Goal: Task Accomplishment & Management: Complete application form

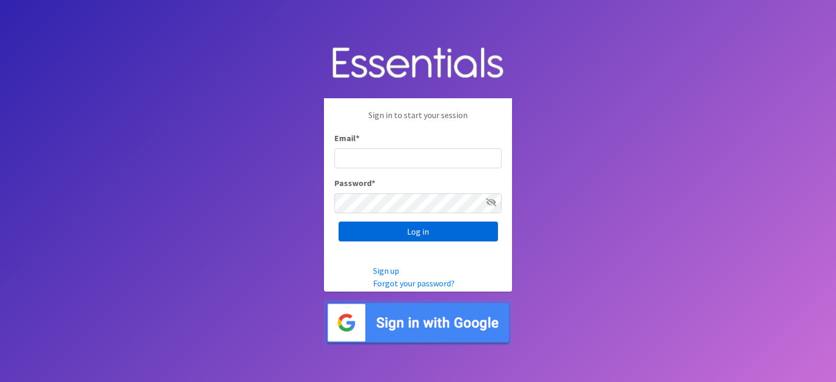
type input "[EMAIL_ADDRESS][DOMAIN_NAME]"
click at [398, 235] on input "Log in" at bounding box center [418, 232] width 159 height 20
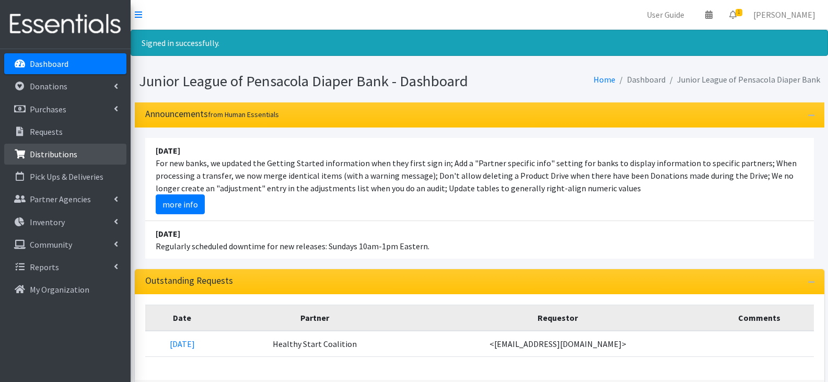
click at [68, 154] on p "Distributions" at bounding box center [54, 154] width 48 height 10
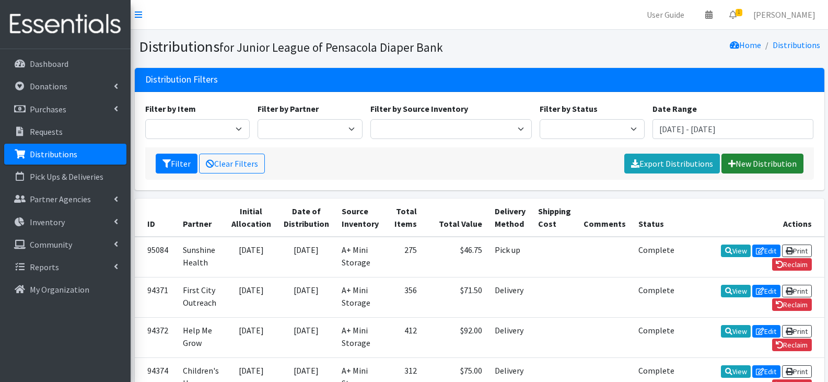
click at [768, 156] on link "New Distribution" at bounding box center [763, 164] width 82 height 20
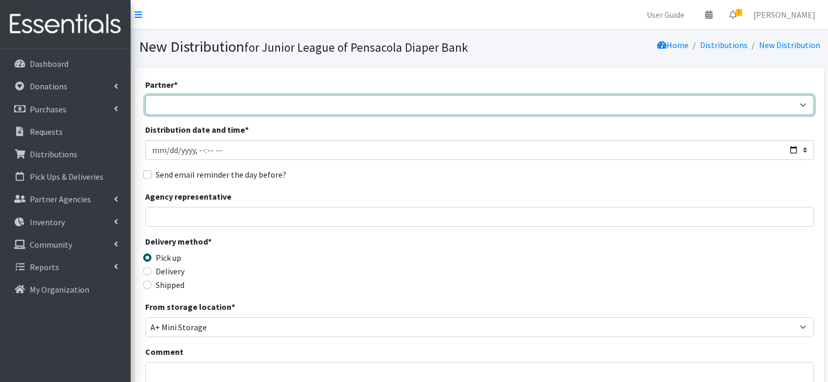
click at [305, 108] on select "Children's Home Society Community Diaper Drive First City Outreach Healthy Star…" at bounding box center [479, 105] width 669 height 20
select select "4890"
click at [145, 95] on select "Children's Home Society Community Diaper Drive First City Outreach Healthy Star…" at bounding box center [479, 105] width 669 height 20
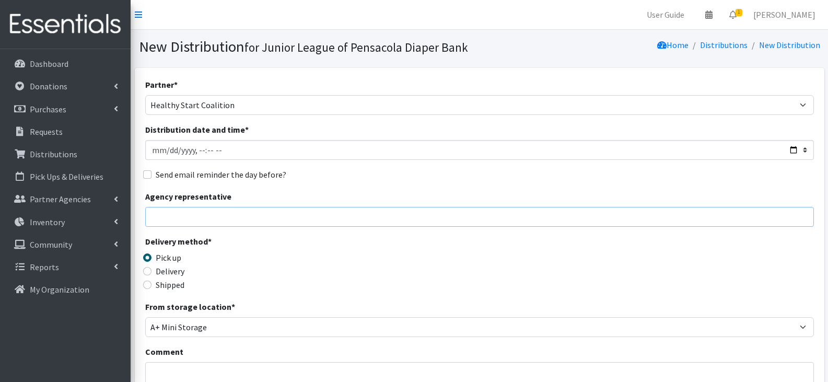
click at [342, 216] on input "Agency representative" at bounding box center [479, 217] width 669 height 20
click at [359, 259] on div "Delivery method * Pick up Delivery Shipped Shipping cost" at bounding box center [479, 267] width 669 height 65
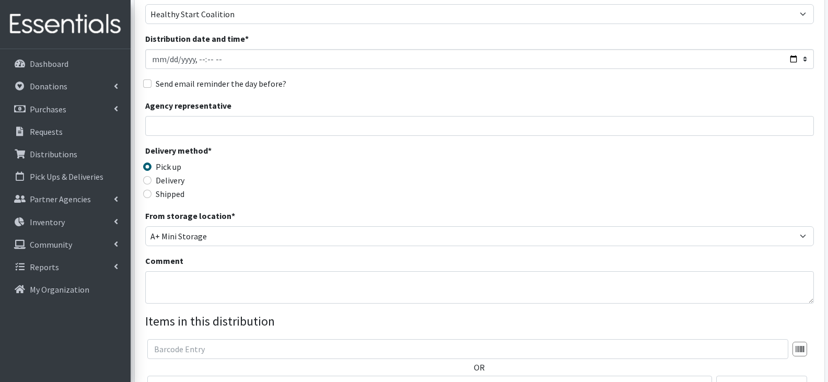
scroll to position [104, 0]
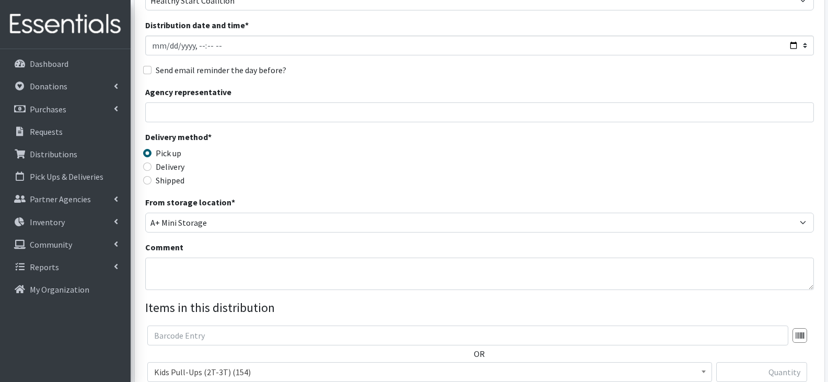
click at [171, 162] on label "Delivery" at bounding box center [170, 166] width 29 height 13
click at [152, 162] on input "Delivery" at bounding box center [147, 166] width 8 height 8
radio input "true"
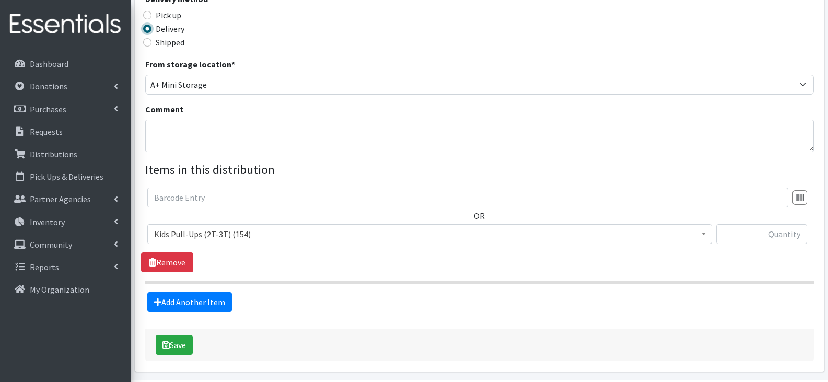
scroll to position [280, 0]
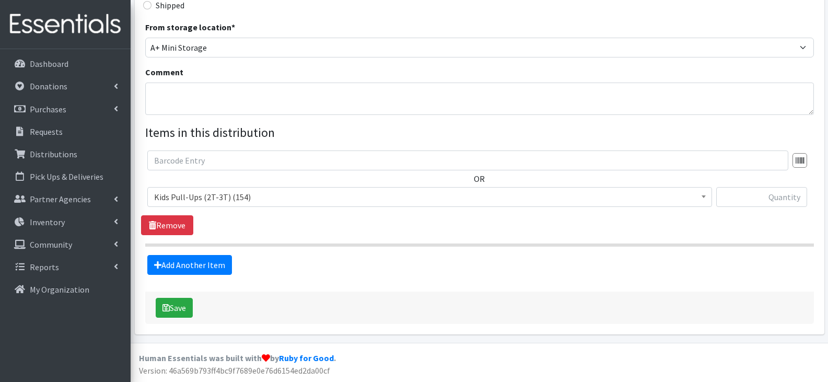
click at [449, 196] on span "Kids Pull-Ups (2T-3T) (154)" at bounding box center [429, 197] width 551 height 15
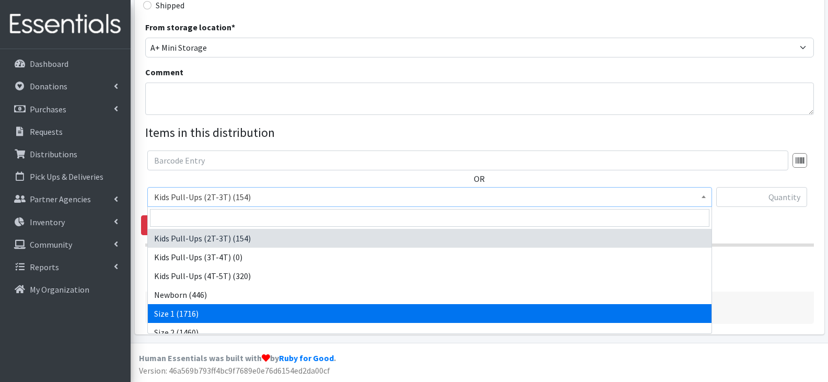
select select "13971"
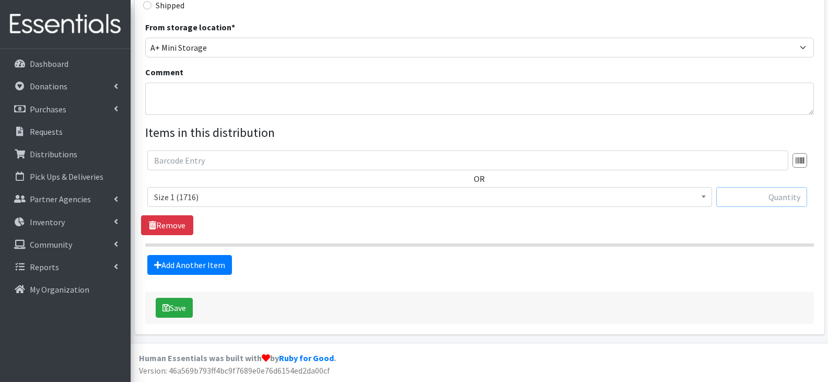
click at [744, 201] on input "text" at bounding box center [761, 197] width 91 height 20
type input "100"
click at [220, 265] on link "Add Another Item" at bounding box center [189, 265] width 85 height 20
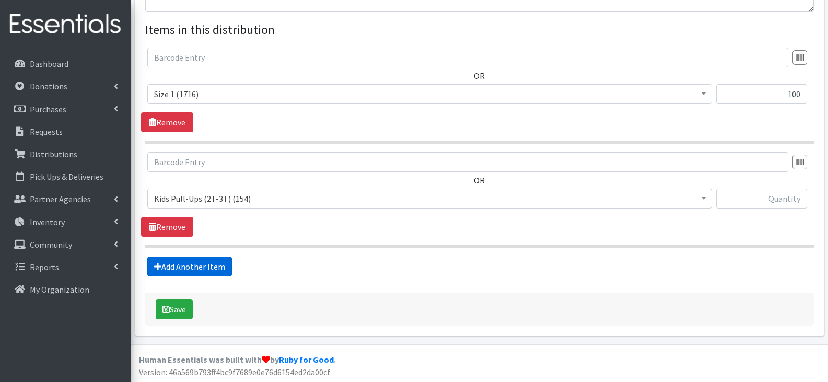
scroll to position [384, 0]
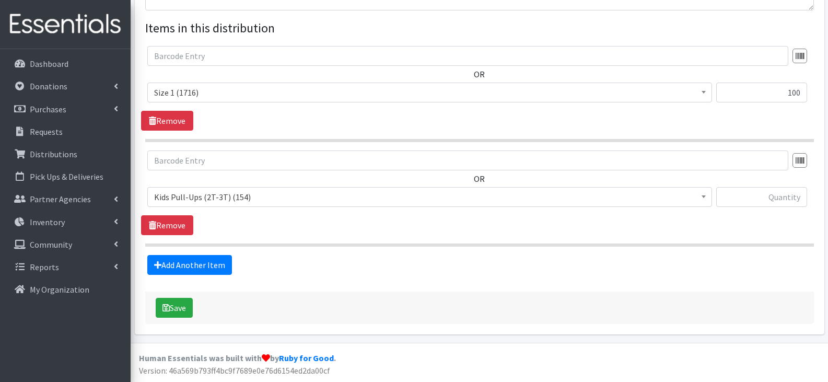
click at [701, 196] on span at bounding box center [704, 196] width 10 height 16
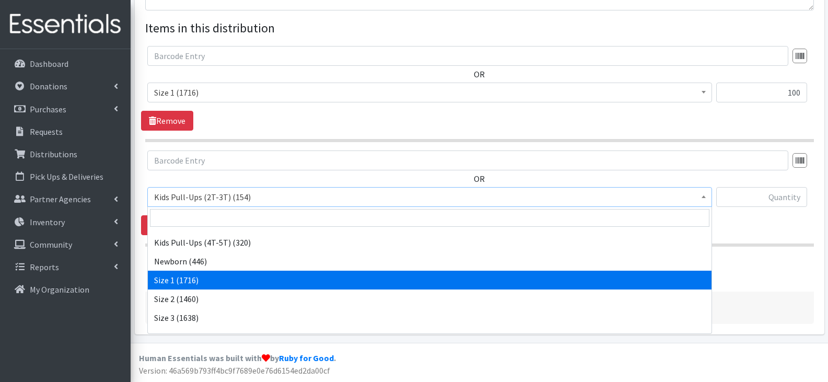
scroll to position [52, 0]
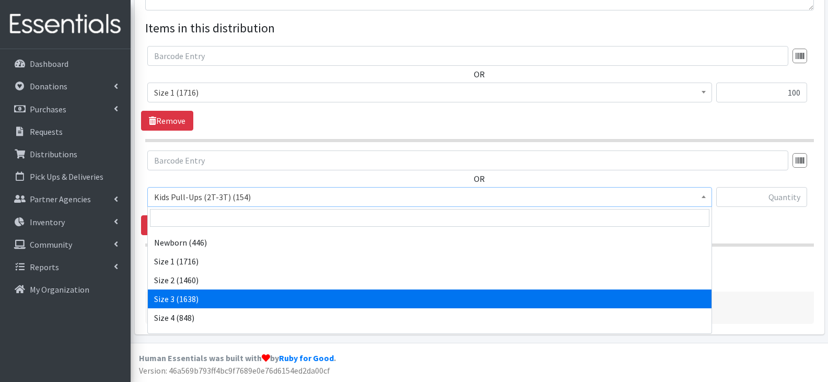
select select "13973"
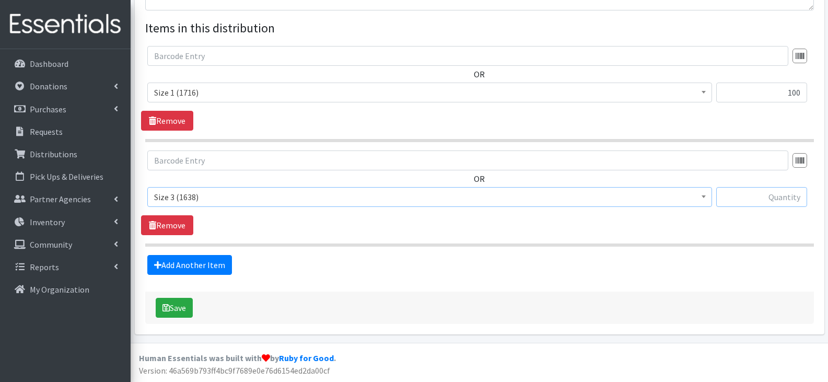
drag, startPoint x: 754, startPoint y: 201, endPoint x: 761, endPoint y: 191, distance: 12.2
click at [756, 197] on input "text" at bounding box center [761, 197] width 91 height 20
type input "125"
click at [212, 268] on link "Add Another Item" at bounding box center [189, 265] width 85 height 20
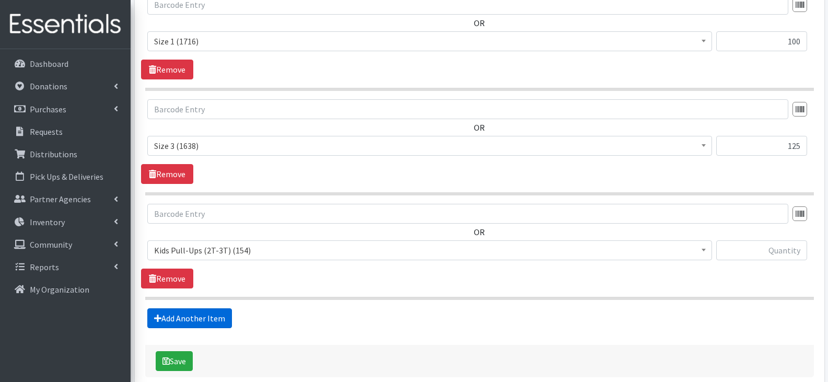
scroll to position [489, 0]
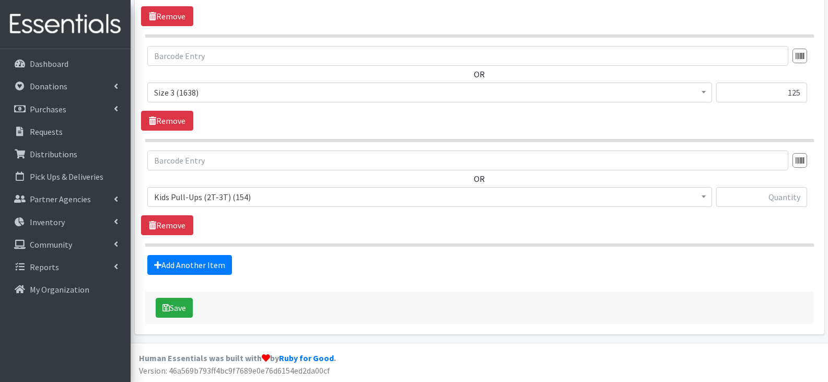
click at [702, 199] on span at bounding box center [704, 196] width 10 height 16
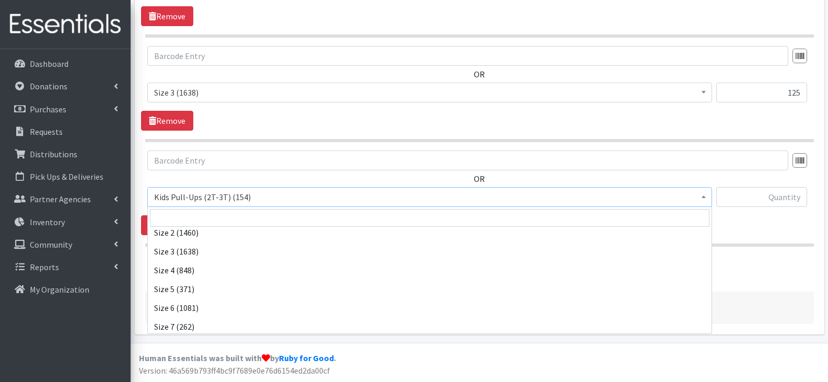
scroll to position [104, 0]
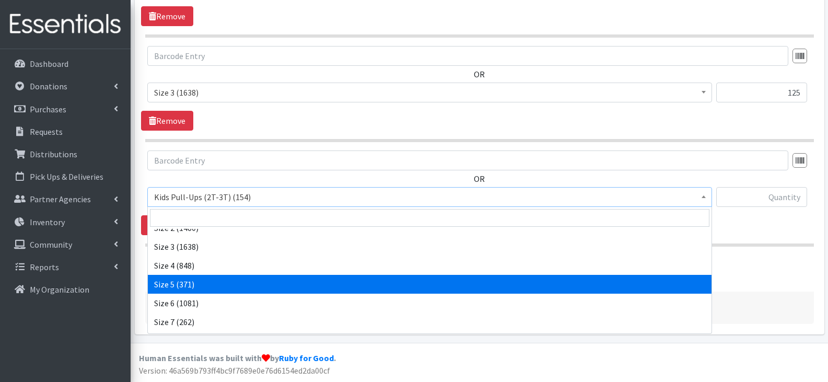
select select "13965"
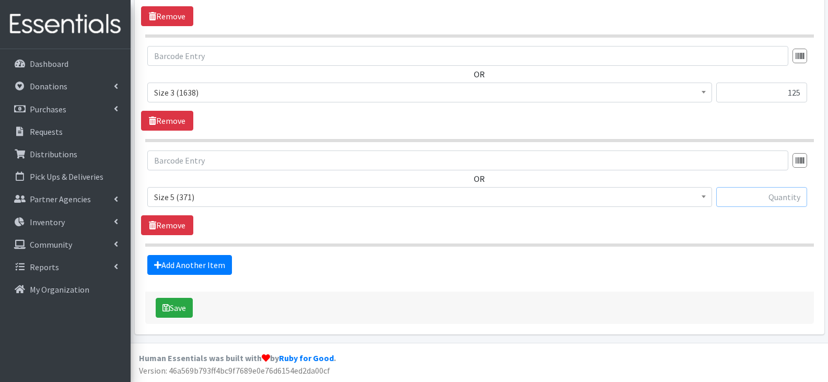
click at [739, 199] on input "text" at bounding box center [761, 197] width 91 height 20
type input "125"
click at [214, 264] on link "Add Another Item" at bounding box center [189, 265] width 85 height 20
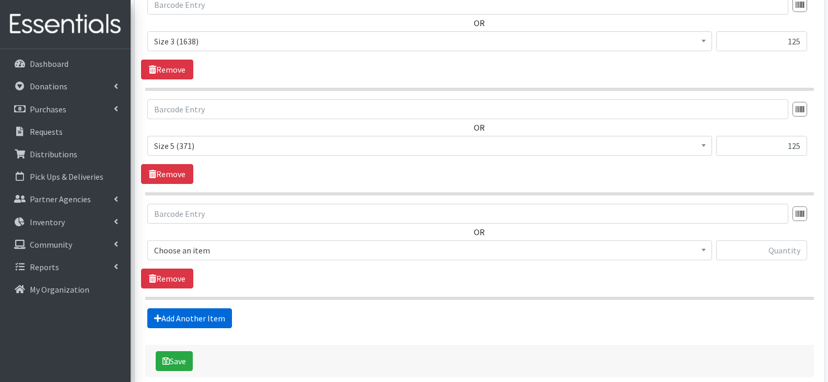
scroll to position [593, 0]
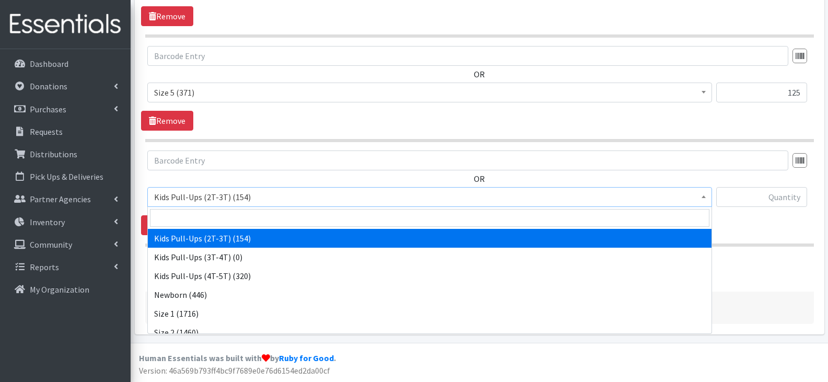
click at [442, 197] on span "Kids Pull-Ups (2T-3T) (154)" at bounding box center [429, 197] width 551 height 15
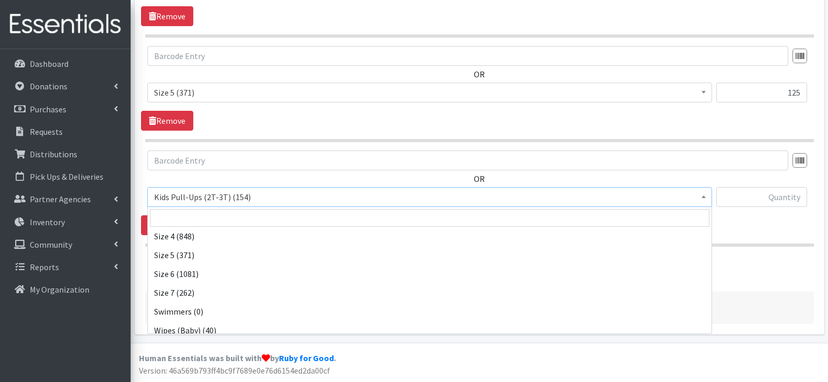
scroll to position [140, 0]
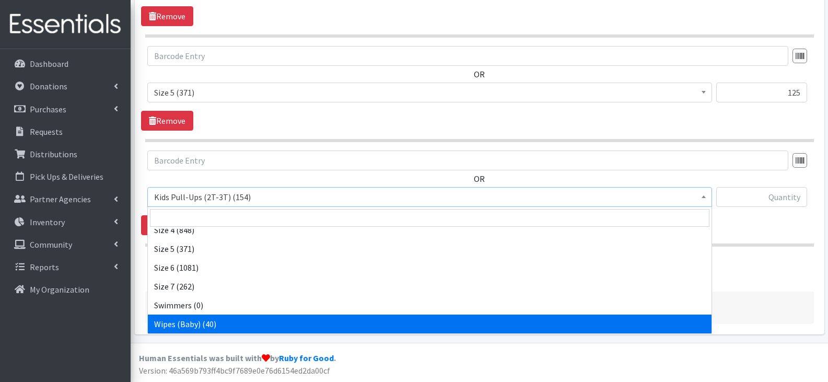
select select "13948"
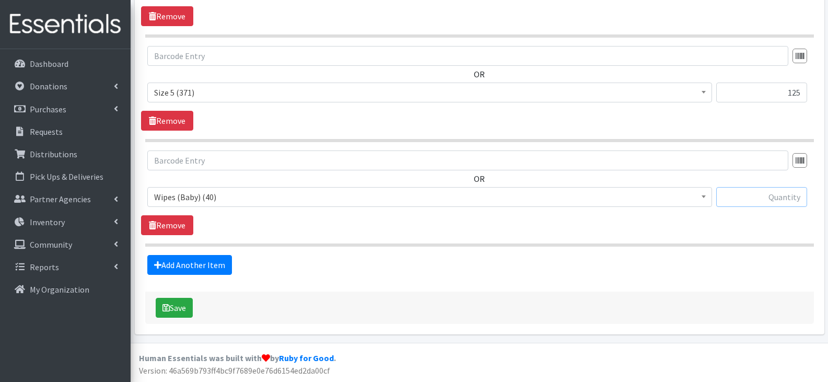
click at [786, 201] on input "text" at bounding box center [761, 197] width 91 height 20
type input "3"
type input "6"
click at [180, 311] on button "Save" at bounding box center [174, 308] width 37 height 20
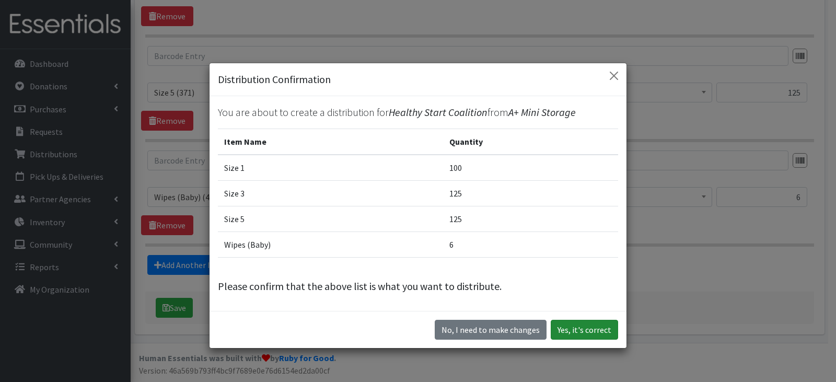
click at [568, 323] on button "Yes, it's correct" at bounding box center [584, 330] width 67 height 20
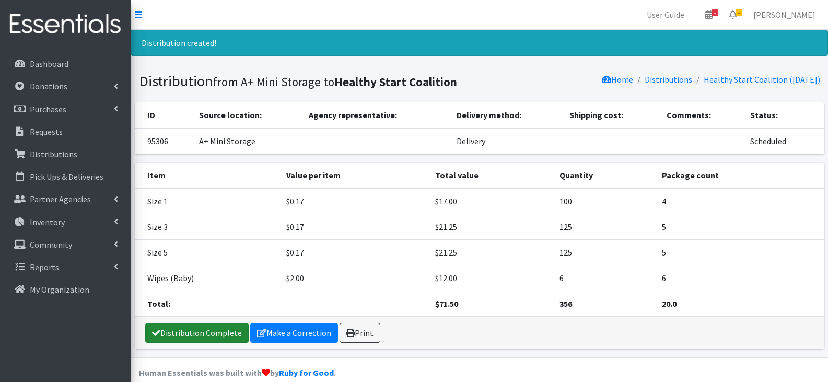
click at [219, 334] on link "Distribution Complete" at bounding box center [196, 333] width 103 height 20
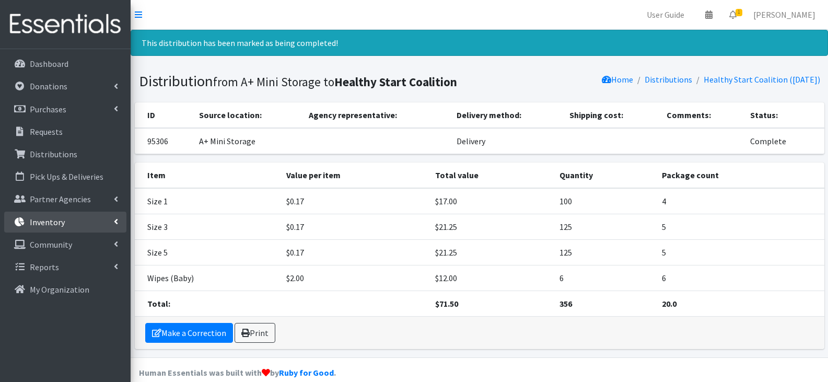
click at [43, 216] on link "Inventory" at bounding box center [65, 222] width 122 height 21
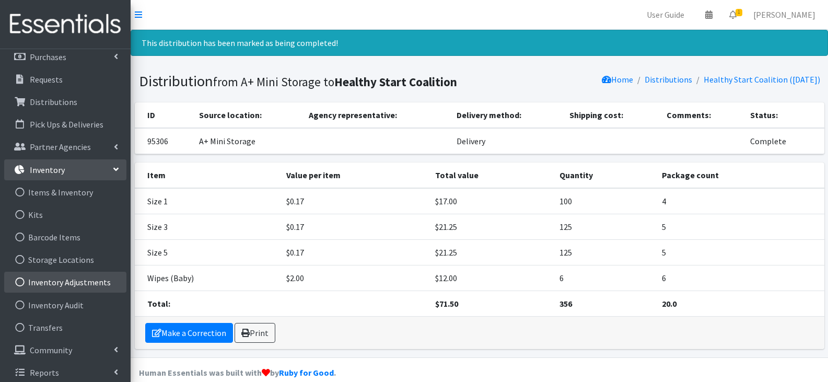
click at [73, 274] on link "Inventory Adjustments" at bounding box center [65, 282] width 122 height 21
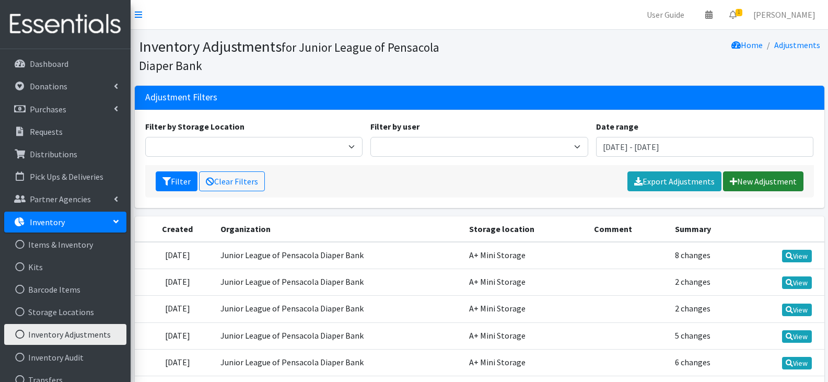
click at [788, 186] on link "New Adjustment" at bounding box center [763, 181] width 80 height 20
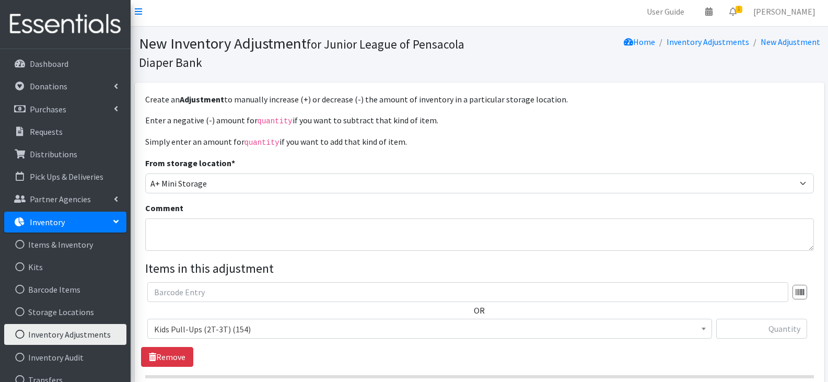
scroll to position [52, 0]
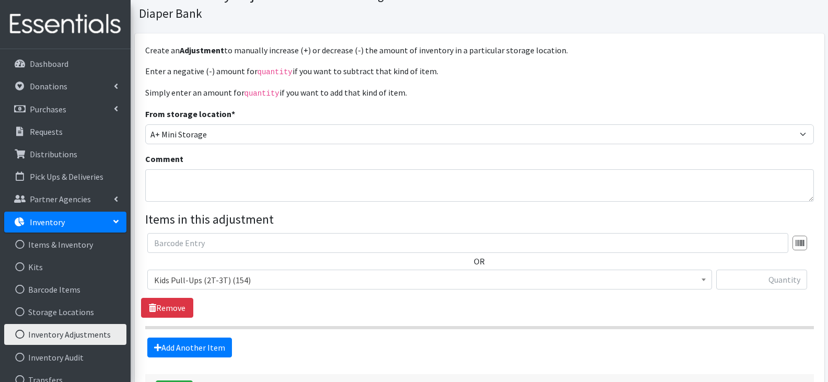
click at [573, 273] on span "Kids Pull-Ups (2T-3T) (154)" at bounding box center [429, 280] width 551 height 15
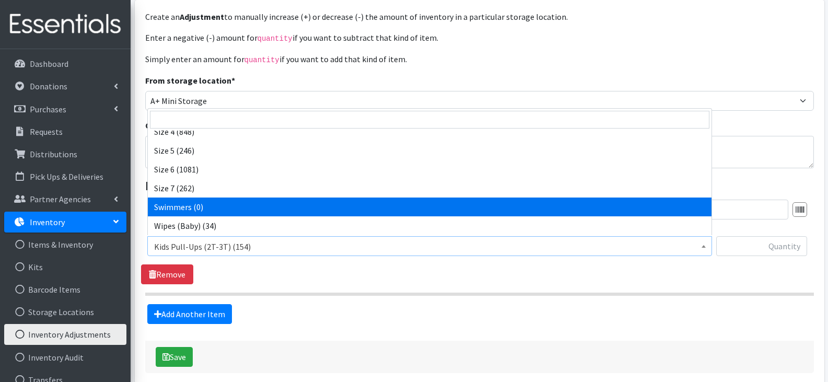
scroll to position [104, 0]
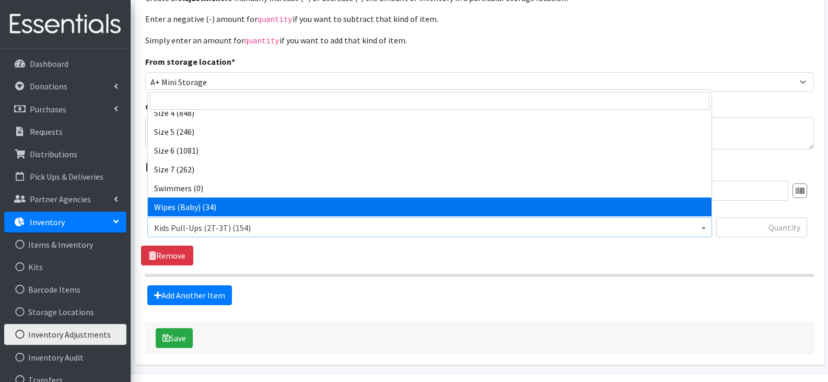
select select "13948"
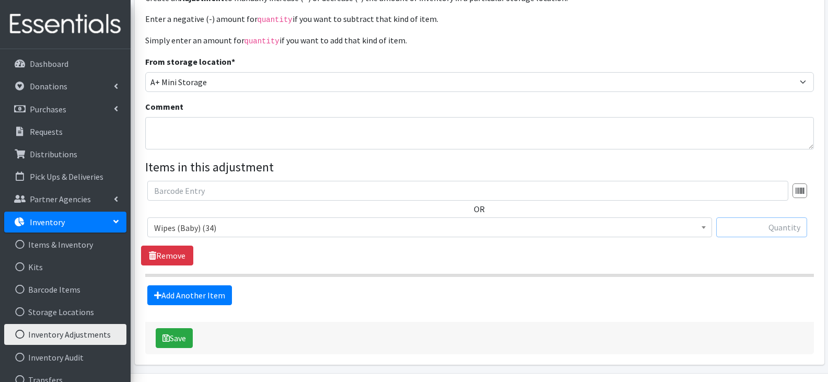
click at [753, 228] on input "text" at bounding box center [761, 227] width 91 height 20
type input "3"
click at [173, 330] on button "Save" at bounding box center [174, 338] width 37 height 20
